Goal: Information Seeking & Learning: Learn about a topic

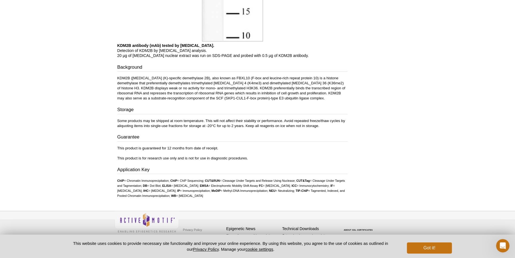
scroll to position [454, 0]
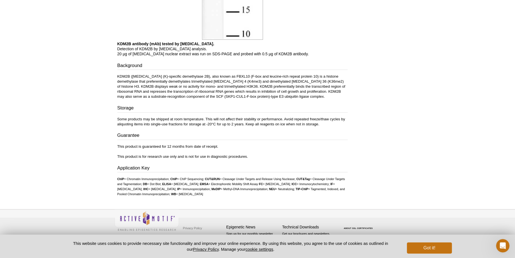
click at [291, 183] on li "FC = Flow Cytometry;" at bounding box center [275, 184] width 32 height 3
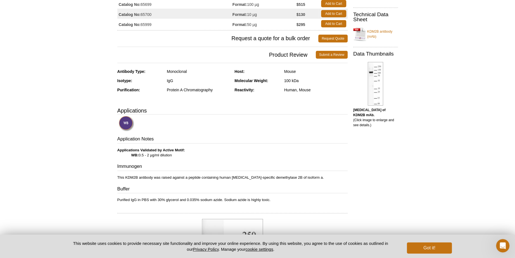
scroll to position [63, 0]
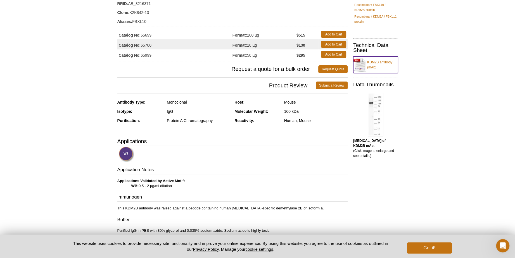
click at [378, 63] on link "KDM2B antibody (mAb)" at bounding box center [375, 64] width 45 height 17
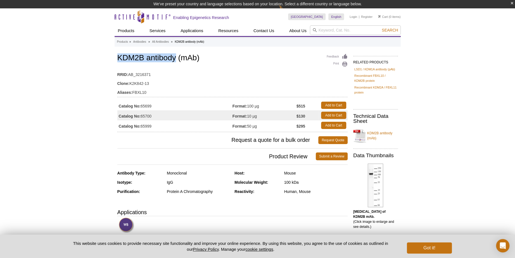
drag, startPoint x: 117, startPoint y: 57, endPoint x: 176, endPoint y: 62, distance: 58.7
click at [176, 62] on h1 "KDM2B antibody (mAb)" at bounding box center [232, 59] width 230 height 10
copy h1 "KDM2B antibody"
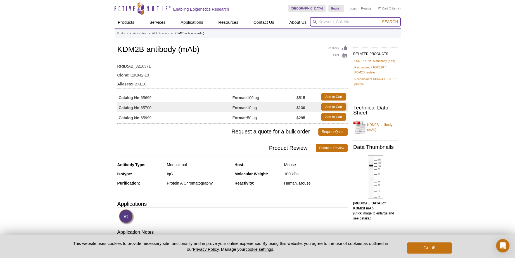
click at [325, 24] on input "search" at bounding box center [355, 22] width 91 height 10
paste input "KDM2B antibody"
type input "KDM2B antibody"
click at [380, 19] on button "Search" at bounding box center [390, 21] width 20 height 5
